Goal: Task Accomplishment & Management: Manage account settings

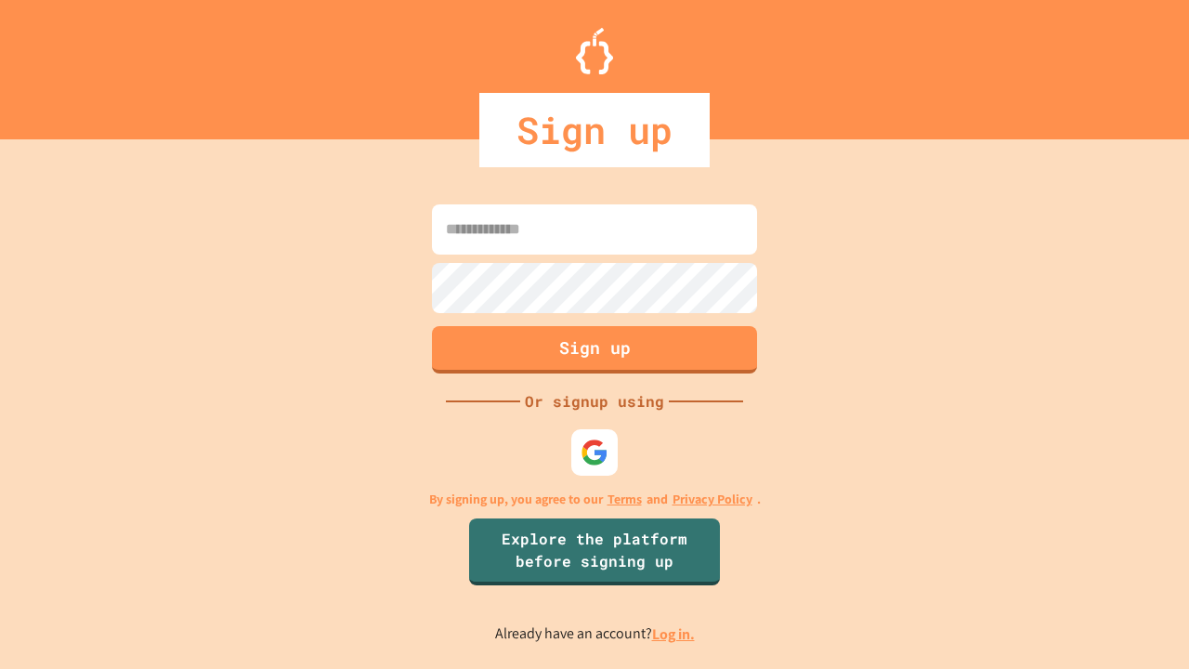
click at [674, 634] on link "Log in." at bounding box center [673, 634] width 43 height 20
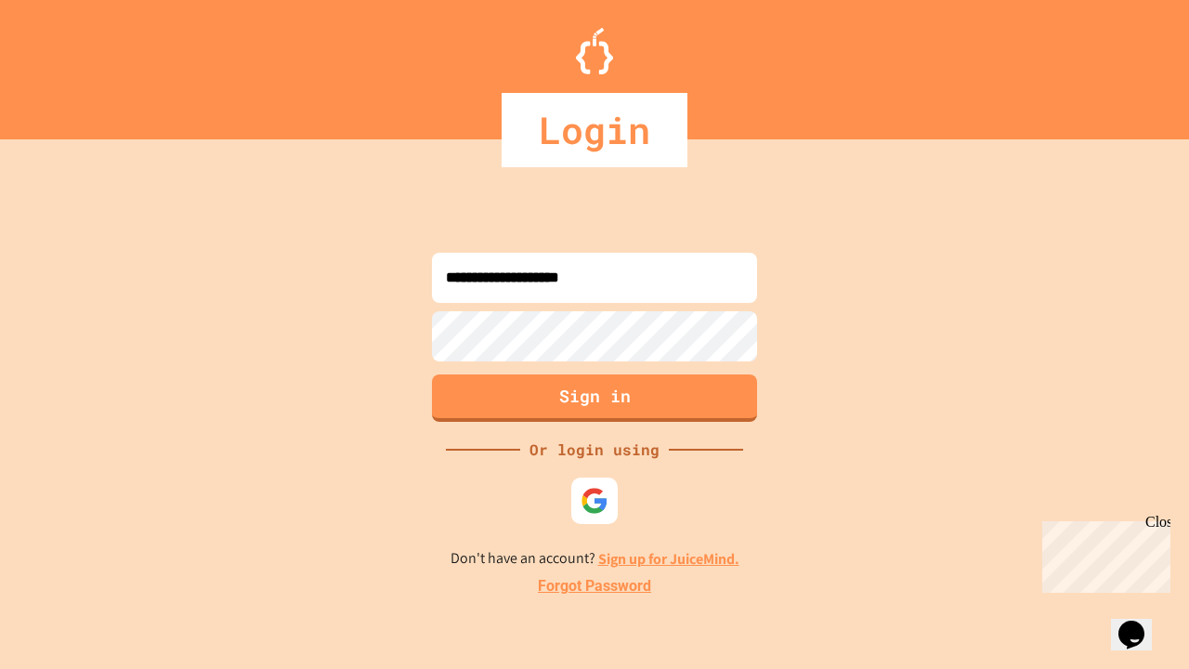
type input "**********"
